Goal: Transaction & Acquisition: Purchase product/service

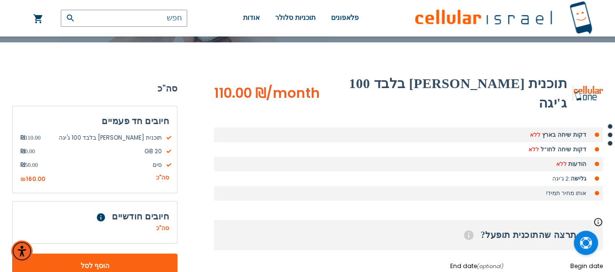
scroll to position [149, 0]
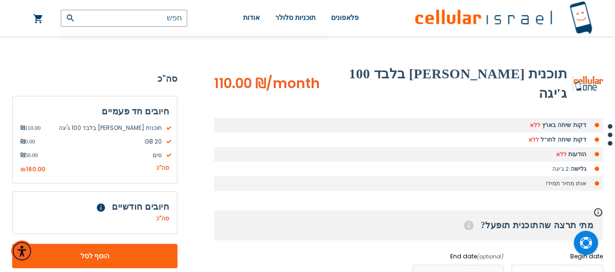
click at [498, 74] on h2 "תוכנית [PERSON_NAME] בלבד 100 ג'יגה" at bounding box center [443, 83] width 247 height 39
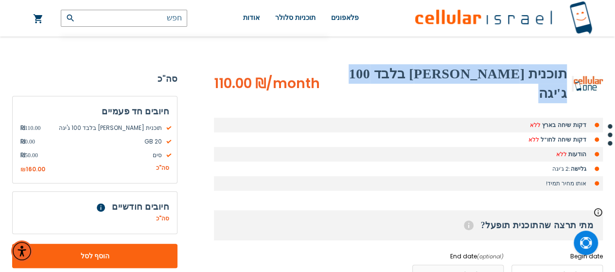
click at [498, 74] on h2 "תוכנית [PERSON_NAME] בלבד 100 ג'יגה" at bounding box center [443, 83] width 247 height 39
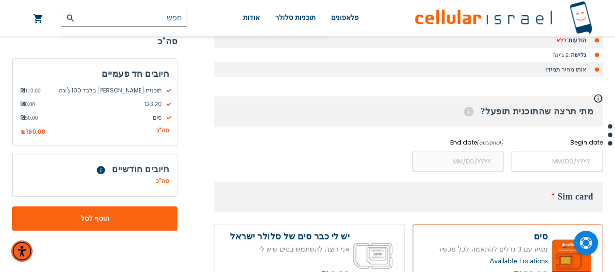
scroll to position [266, 0]
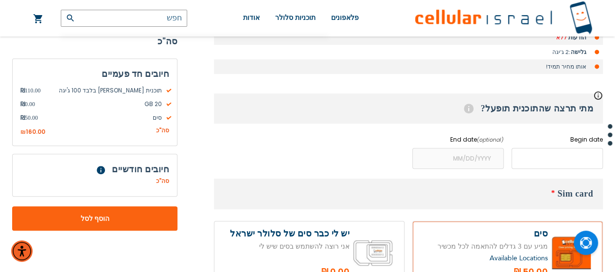
click at [564, 148] on input "name" at bounding box center [557, 158] width 91 height 21
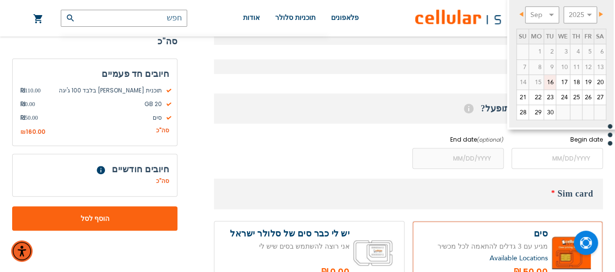
click at [550, 79] on link "16" at bounding box center [550, 82] width 12 height 15
type input "[DATE]"
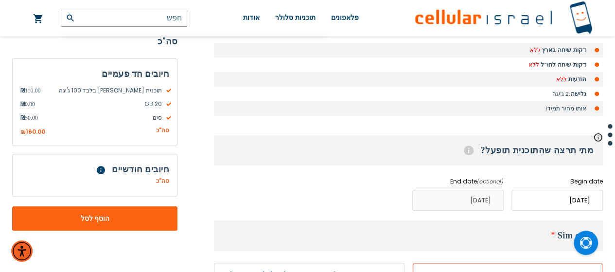
scroll to position [217, 0]
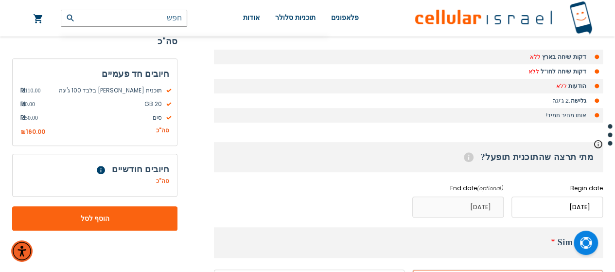
click at [456, 196] on input "name" at bounding box center [457, 206] width 91 height 21
click at [472, 196] on input "name" at bounding box center [457, 206] width 91 height 21
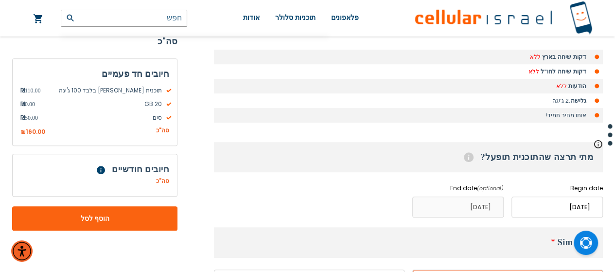
click at [491, 196] on input "name" at bounding box center [457, 206] width 91 height 21
click at [375, 184] on div "Begin date Please enter Start Date End date (optional) Please enter End Date Lo…" at bounding box center [408, 201] width 389 height 34
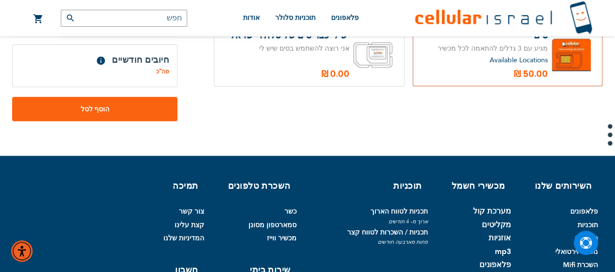
scroll to position [0, 0]
